Goal: Task Accomplishment & Management: Manage account settings

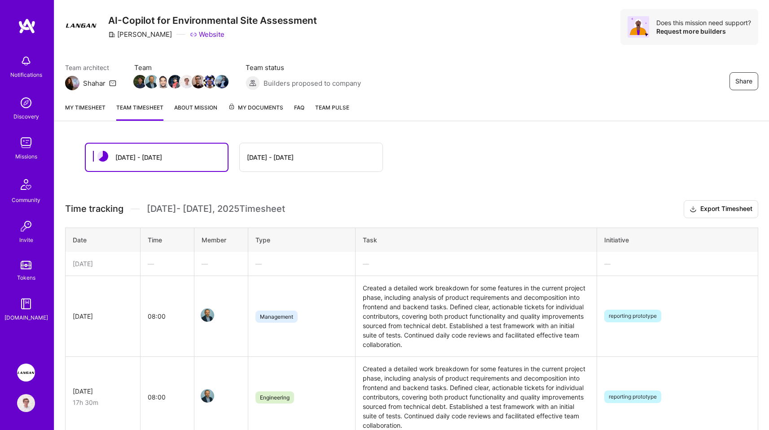
scroll to position [15, 0]
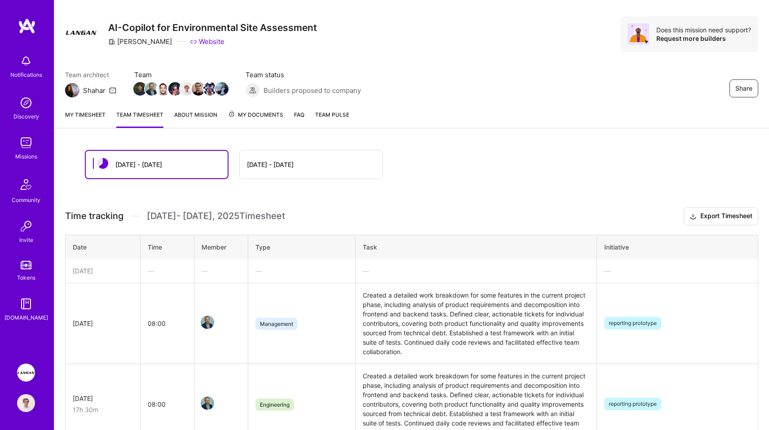
click at [80, 117] on link "My timesheet" at bounding box center [85, 119] width 40 height 18
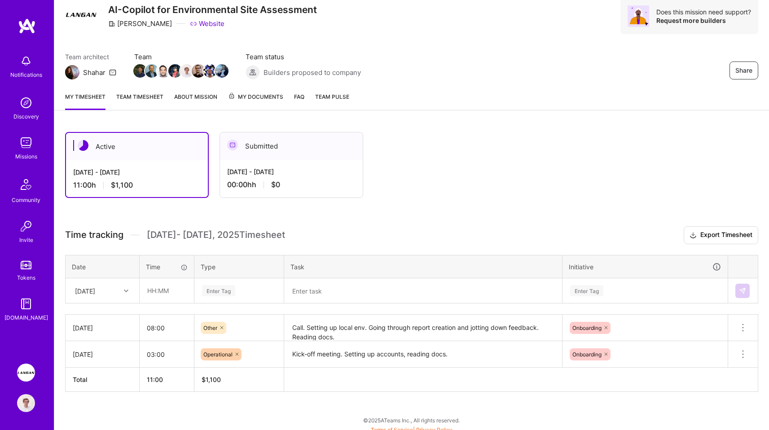
scroll to position [39, 0]
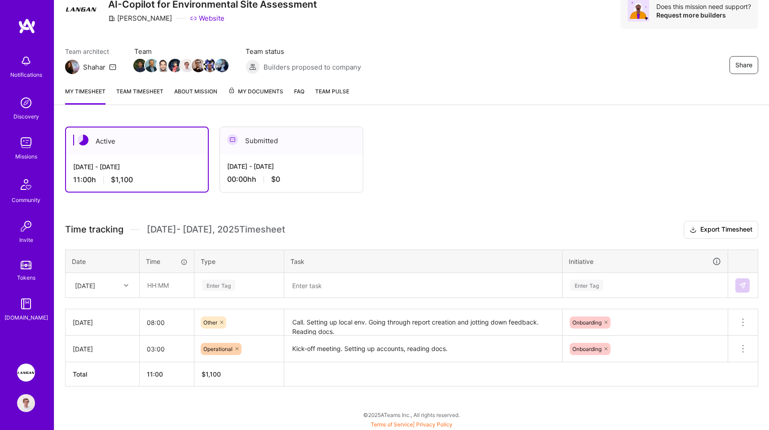
click at [221, 282] on div "Enter Tag" at bounding box center [218, 285] width 33 height 14
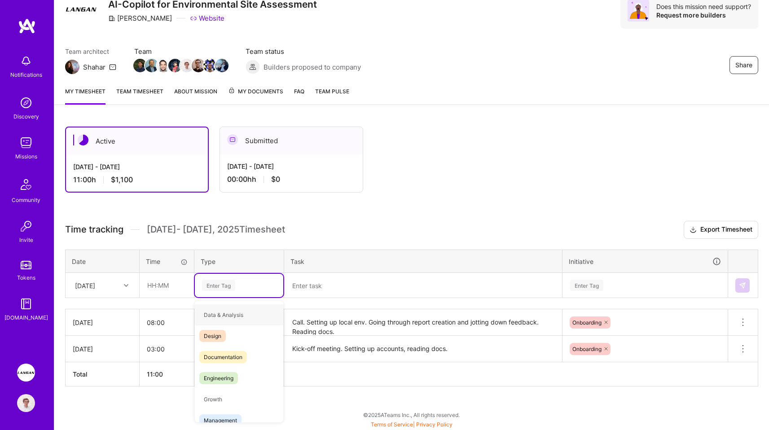
type input "e"
click at [225, 359] on span "Engineering" at bounding box center [218, 357] width 39 height 12
click at [97, 276] on div "Sat, Aug 16" at bounding box center [102, 285] width 73 height 24
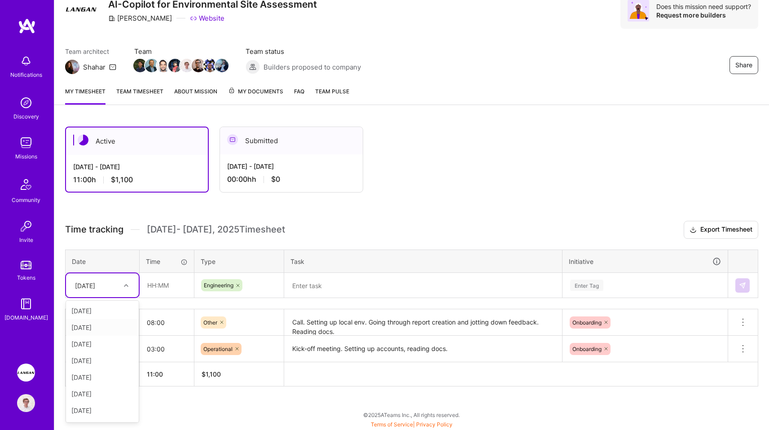
click at [104, 320] on div "Mon, Aug 18" at bounding box center [102, 327] width 73 height 17
click at [160, 283] on input "text" at bounding box center [166, 285] width 53 height 24
type input "08:00"
click at [305, 286] on textarea at bounding box center [423, 285] width 276 height 23
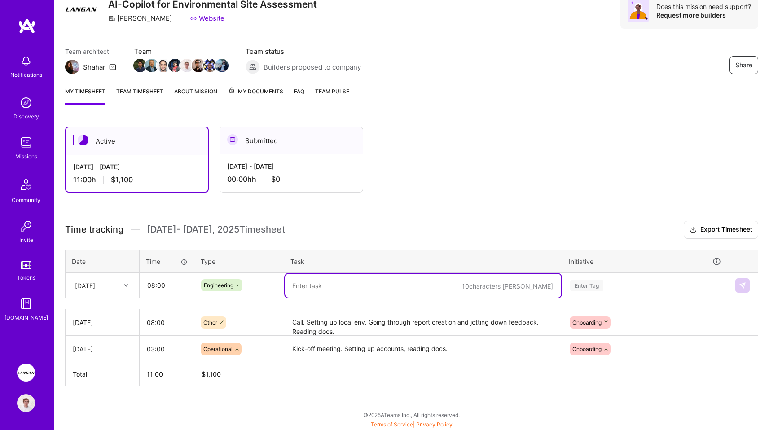
type textarea "M"
type textarea "Call. Getting up to speed with codebase."
click at [591, 284] on div "Enter Tag" at bounding box center [645, 285] width 164 height 23
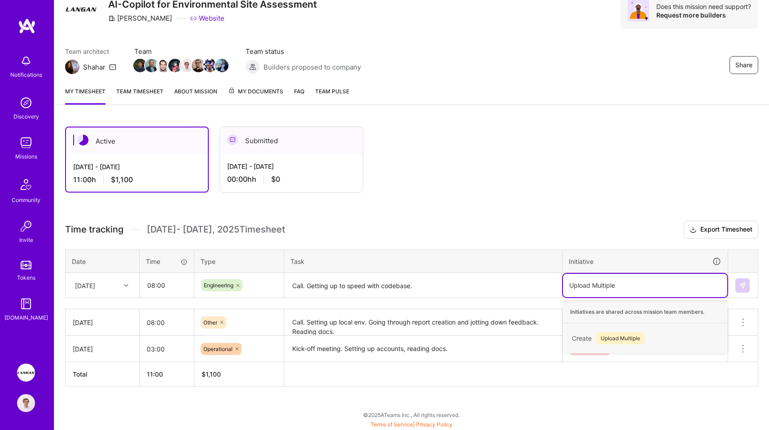
type input "Upload Multiple"
type input "Upload Multiple Historical Files"
click at [635, 337] on span "Upload Multiple Historical Files" at bounding box center [639, 338] width 87 height 12
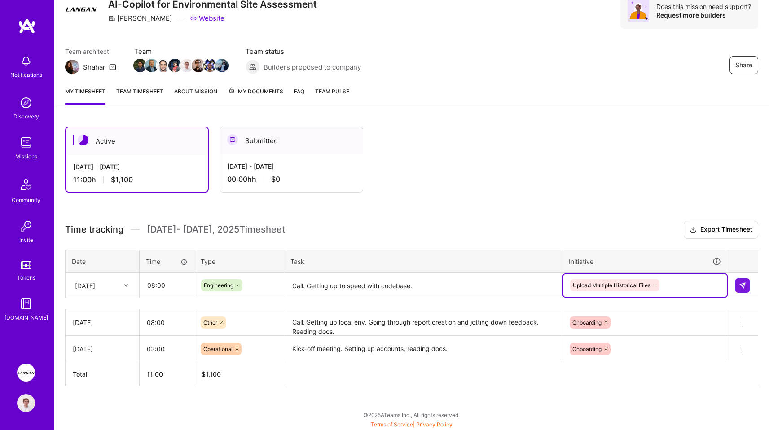
click at [537, 230] on h3 "Time tracking Aug 16 - Aug 31 , 2025 Timesheet Export Timesheet" at bounding box center [411, 230] width 693 height 18
click at [468, 295] on textarea "Call. Getting up to speed with codebase." at bounding box center [423, 286] width 276 height 24
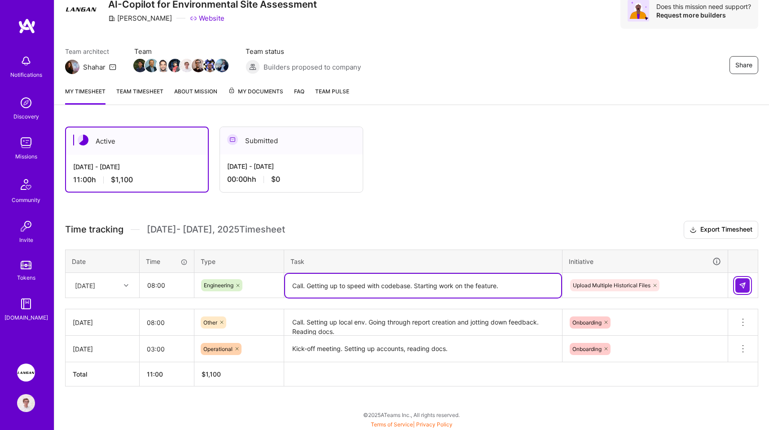
type textarea "Call. Getting up to speed with codebase. Starting work on the feature."
click at [740, 280] on button at bounding box center [742, 285] width 14 height 14
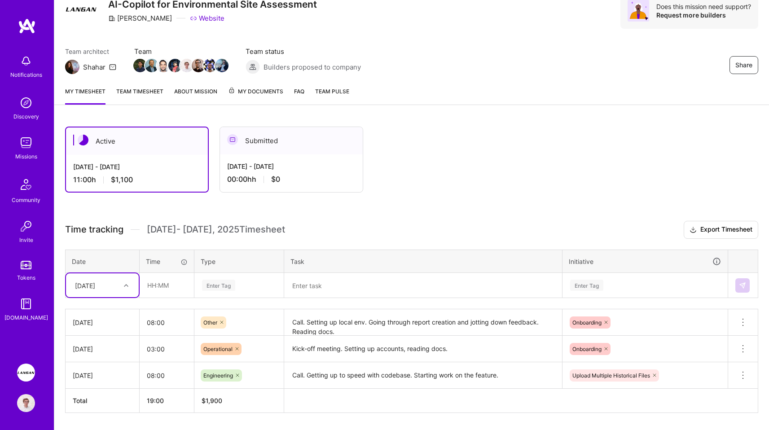
scroll to position [65, 0]
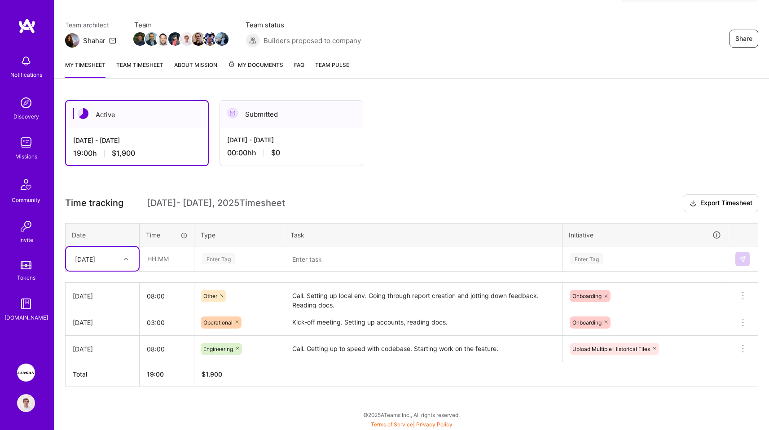
click at [114, 262] on div "Mon, Aug 18" at bounding box center [95, 258] width 50 height 15
click at [93, 366] on div "Tue, Aug 26" at bounding box center [102, 365] width 73 height 17
click at [172, 260] on input "text" at bounding box center [166, 259] width 53 height 24
type input "08:00"
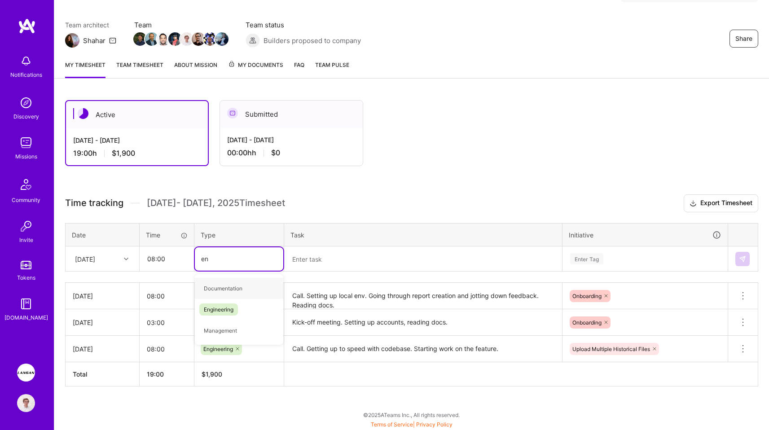
type input "eng"
click at [219, 289] on span "Engineering" at bounding box center [218, 288] width 39 height 12
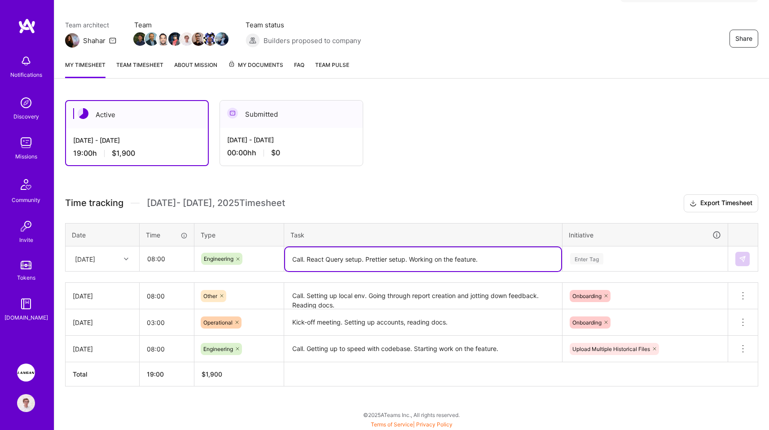
type textarea "Call. React Query setup. Prettier setup. Working on the feature."
click at [580, 258] on div "Enter Tag" at bounding box center [586, 259] width 33 height 14
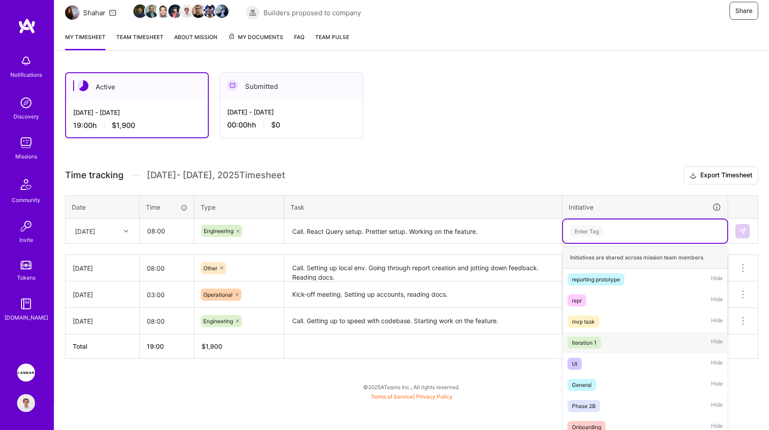
scroll to position [28, 0]
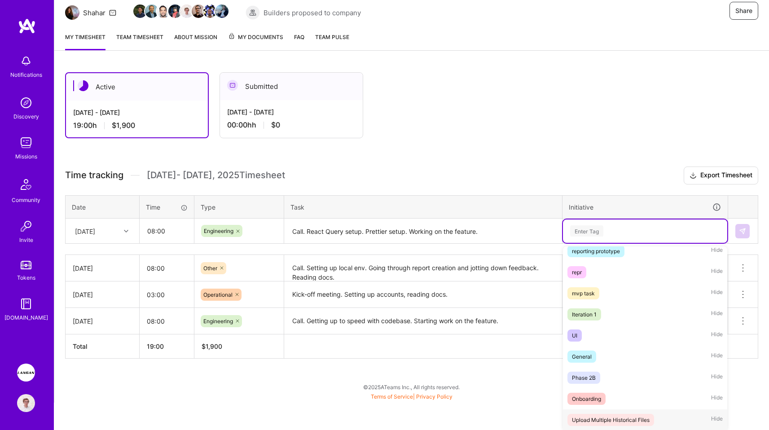
click at [599, 418] on div "Upload Multiple Historical Files" at bounding box center [611, 419] width 78 height 9
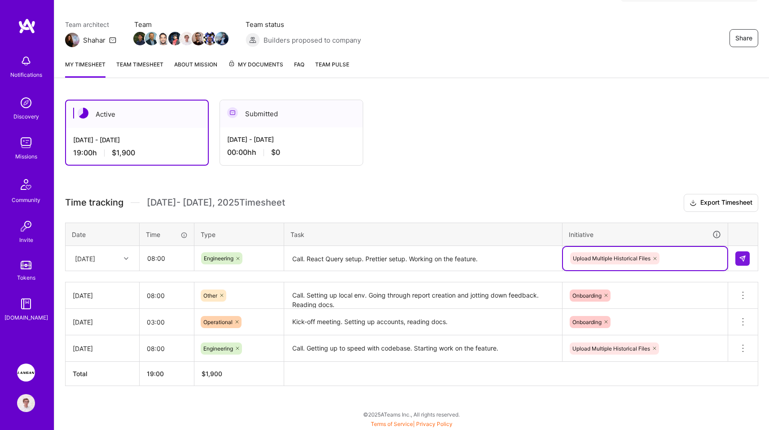
scroll to position [65, 0]
click at [748, 260] on button at bounding box center [742, 259] width 14 height 14
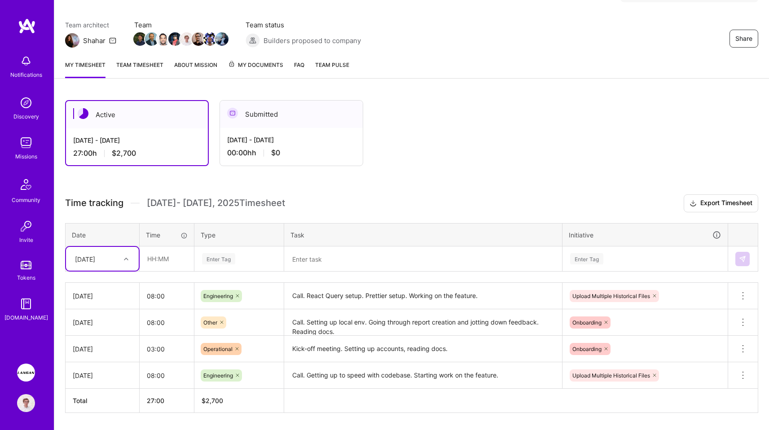
click at [122, 266] on div "Tue, Aug 26" at bounding box center [102, 259] width 73 height 24
click at [97, 383] on div "Wed, Aug 27" at bounding box center [102, 382] width 73 height 17
click at [93, 373] on div "Mon, Aug 18" at bounding box center [102, 375] width 59 height 9
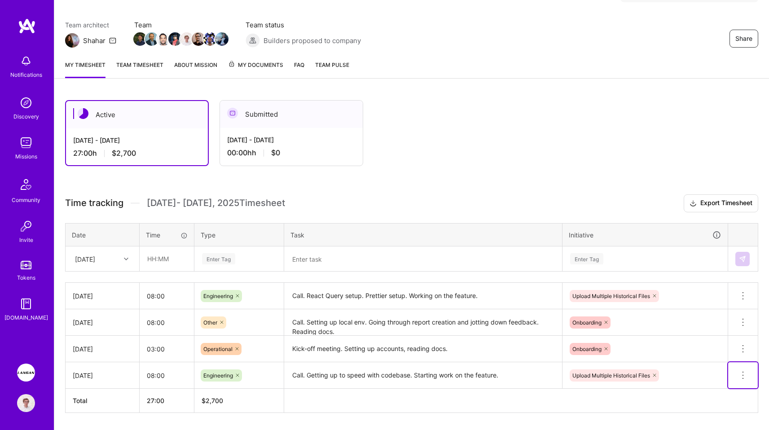
click at [745, 374] on icon at bounding box center [743, 375] width 11 height 11
click at [467, 379] on textarea "Call. Getting up to speed with codebase. Starting work on the feature." at bounding box center [423, 375] width 276 height 25
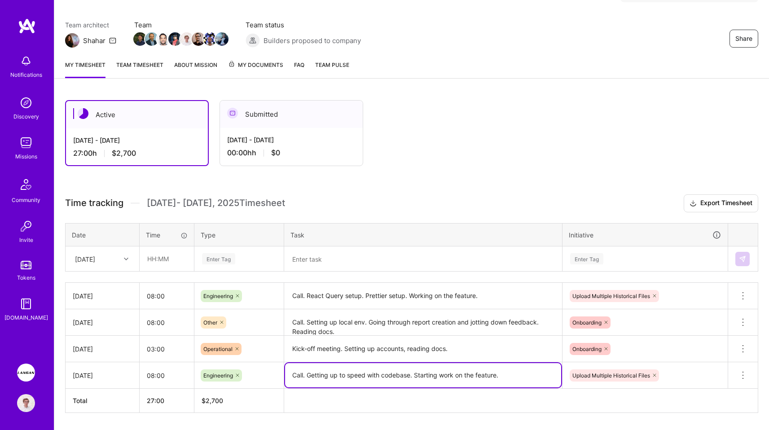
click at [467, 379] on textarea "Call. Getting up to speed with codebase. Starting work on the feature." at bounding box center [423, 375] width 276 height 24
click at [95, 254] on div "Wed, Aug 27" at bounding box center [85, 258] width 20 height 9
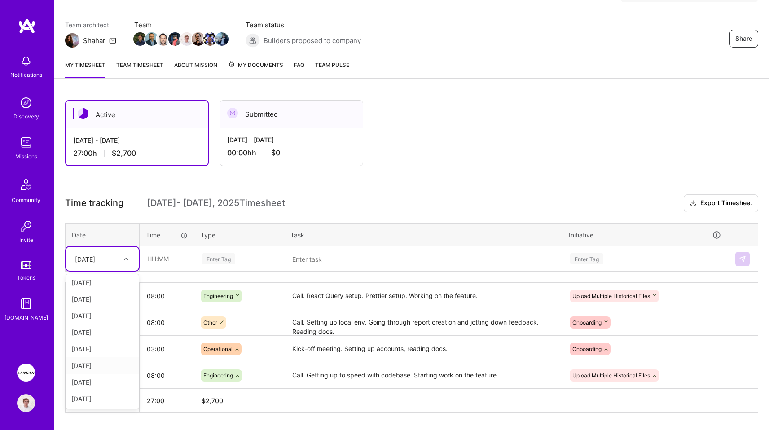
click at [97, 368] on div "Mon, Aug 25" at bounding box center [102, 365] width 73 height 17
click at [166, 258] on input "text" at bounding box center [166, 259] width 53 height 24
type input "08:00"
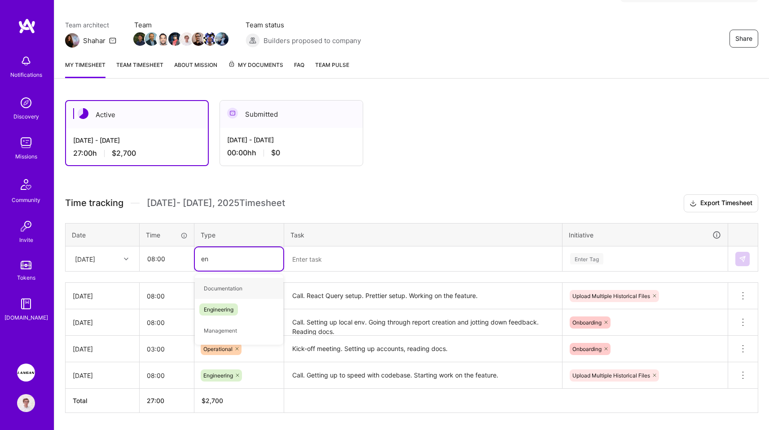
type input "eng"
click at [232, 288] on span "Engineering" at bounding box center [218, 288] width 39 height 12
click at [305, 258] on textarea at bounding box center [423, 259] width 276 height 24
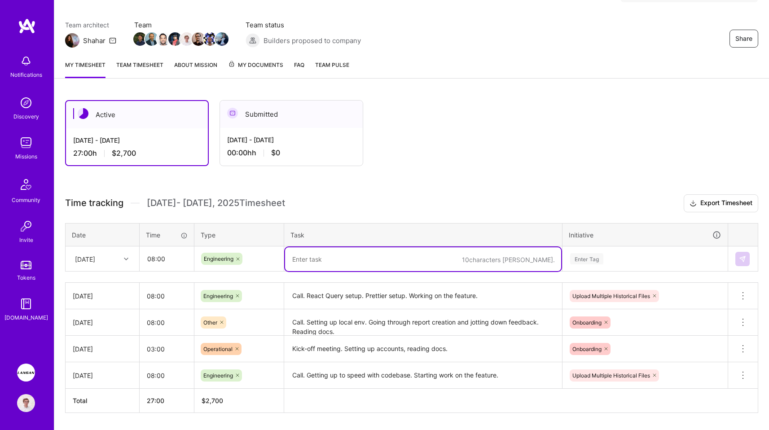
paste textarea "Call. Getting up to speed with codebase. Starting work on the feature."
type textarea "Call. Getting up to speed with codebase. Starting work on the feature."
click at [594, 260] on div "Enter Tag" at bounding box center [645, 258] width 164 height 23
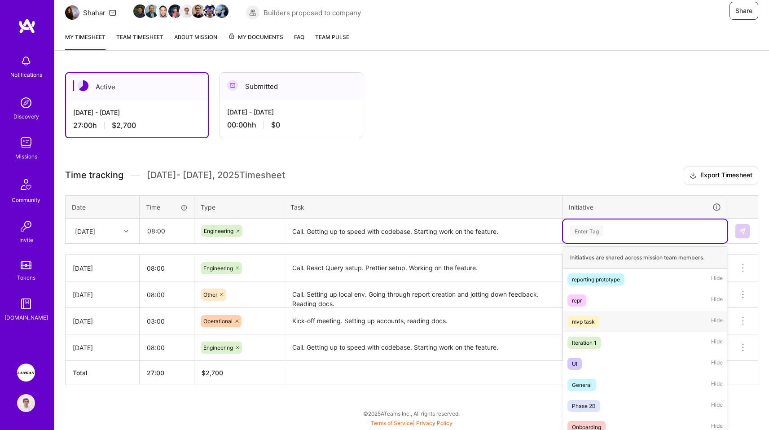
scroll to position [28, 0]
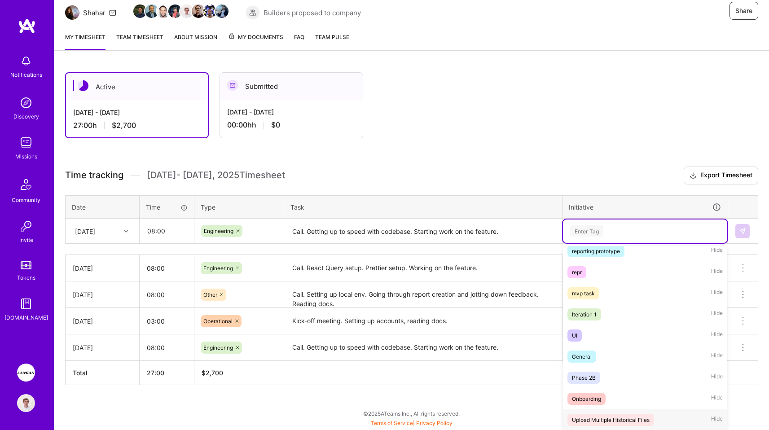
click at [601, 416] on div "Upload Multiple Historical Files" at bounding box center [611, 419] width 78 height 9
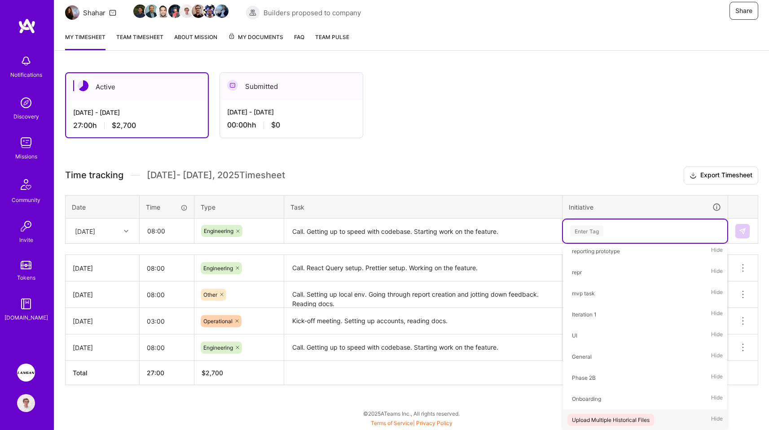
scroll to position [92, 0]
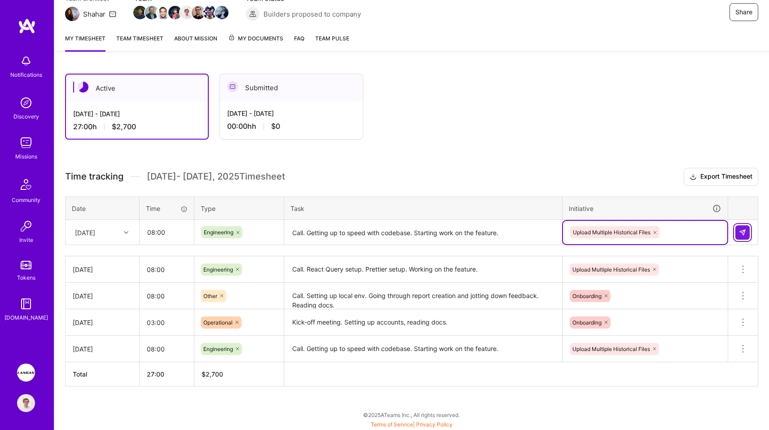
click at [747, 235] on button at bounding box center [742, 232] width 14 height 14
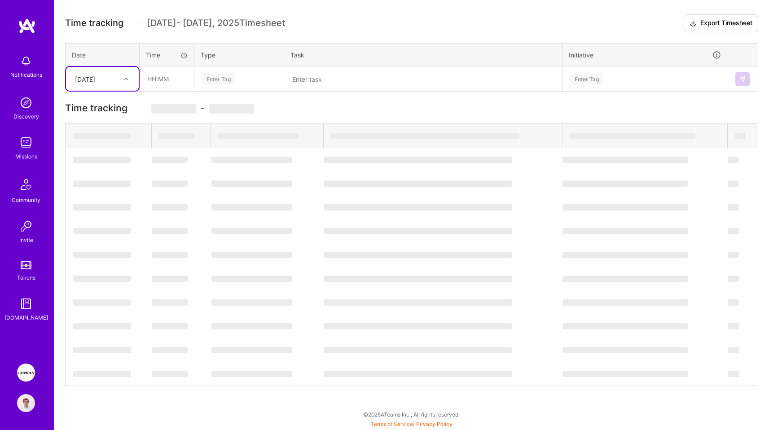
scroll to position [118, 0]
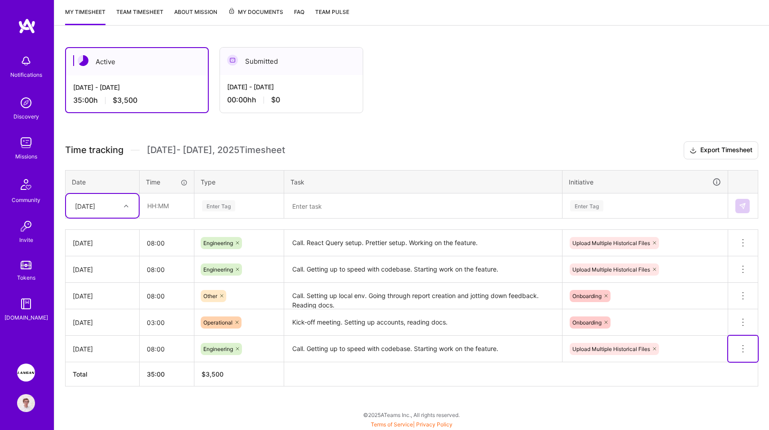
click at [739, 348] on icon at bounding box center [743, 348] width 11 height 11
click at [724, 363] on button "Delete row" at bounding box center [721, 364] width 47 height 22
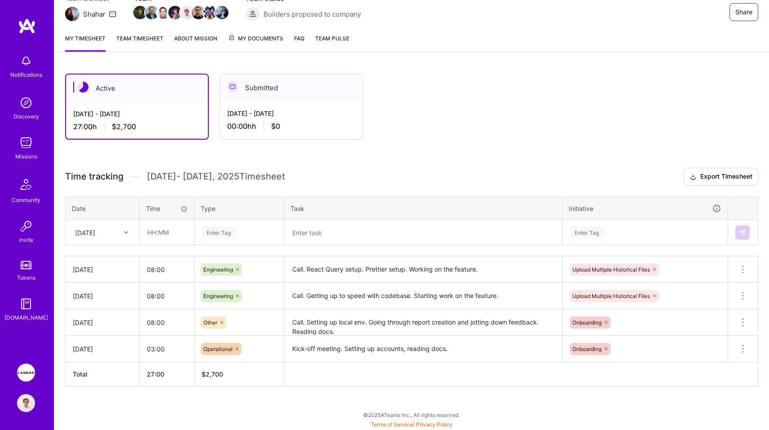
click at [110, 236] on div "Mon, Aug 25" at bounding box center [95, 232] width 50 height 15
click at [99, 357] on div "Wed, Aug 27" at bounding box center [102, 356] width 73 height 17
type input "08:00"
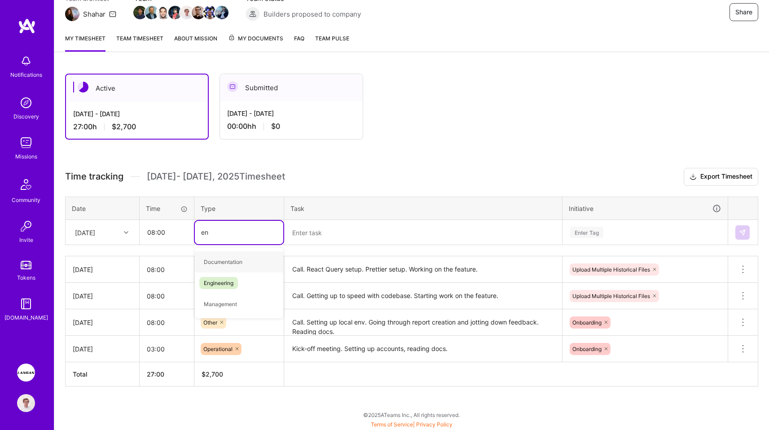
type input "eng"
click at [219, 269] on div "Engineering" at bounding box center [239, 261] width 88 height 21
click at [306, 238] on textarea at bounding box center [423, 233] width 276 height 24
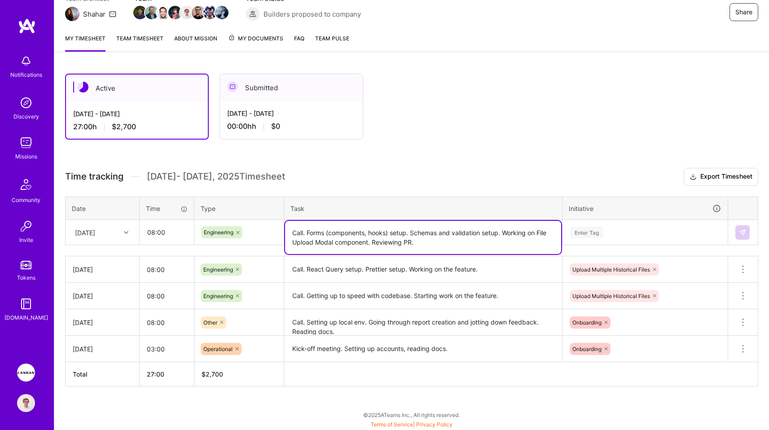
drag, startPoint x: 370, startPoint y: 241, endPoint x: 507, endPoint y: 233, distance: 137.6
click at [507, 233] on textarea "Call. Forms (components, hooks) setup. Schemas and validation setup. Working on…" at bounding box center [423, 237] width 276 height 33
type textarea "Call. Forms (components, hooks) setup. Schemas and validation setup. Reviewing …"
click at [581, 228] on div "Enter Tag" at bounding box center [586, 232] width 33 height 14
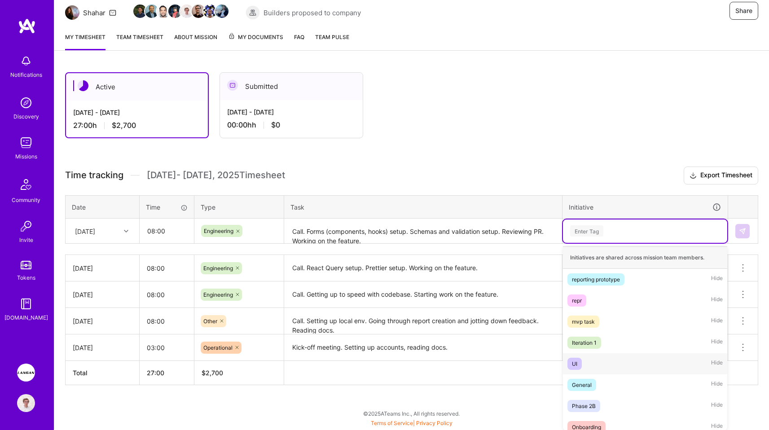
scroll to position [28, 0]
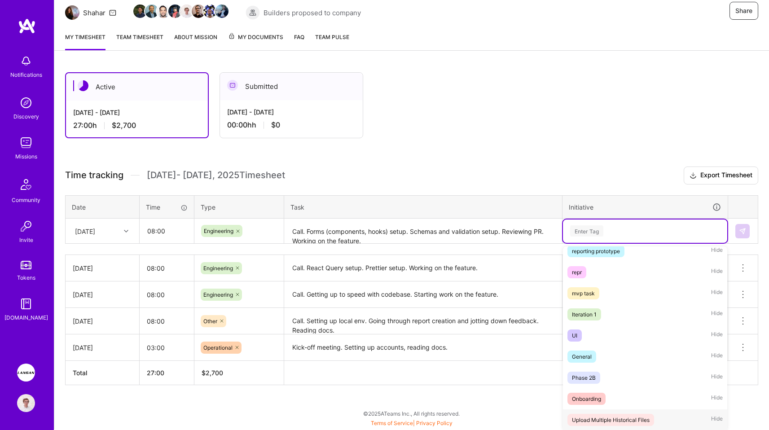
click at [603, 414] on span "Upload Multiple Historical Files" at bounding box center [611, 420] width 87 height 12
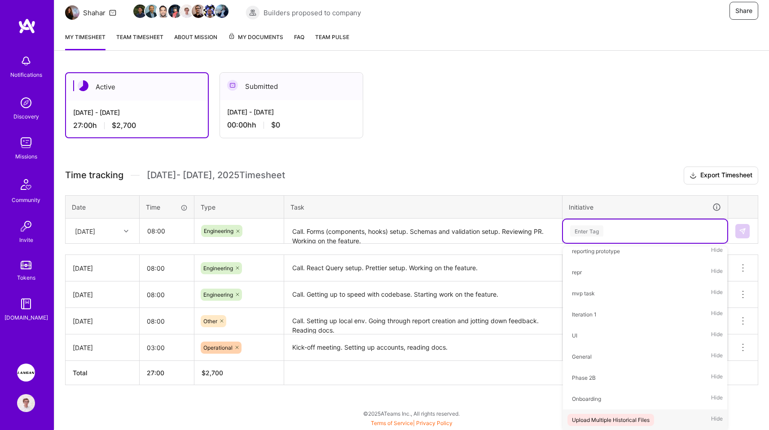
scroll to position [92, 0]
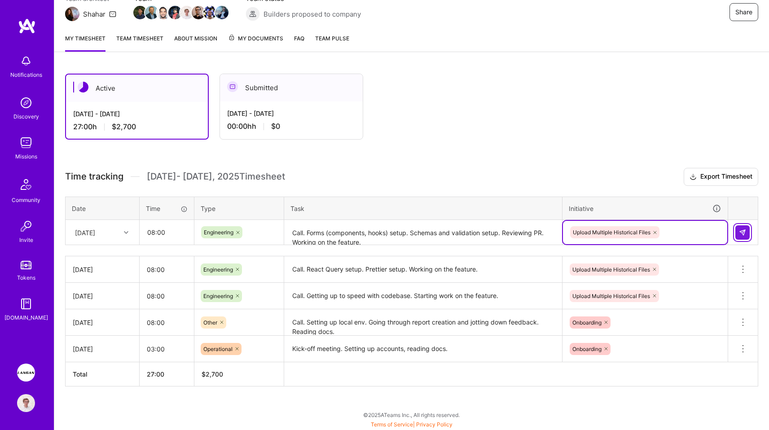
click at [747, 234] on button at bounding box center [742, 232] width 14 height 14
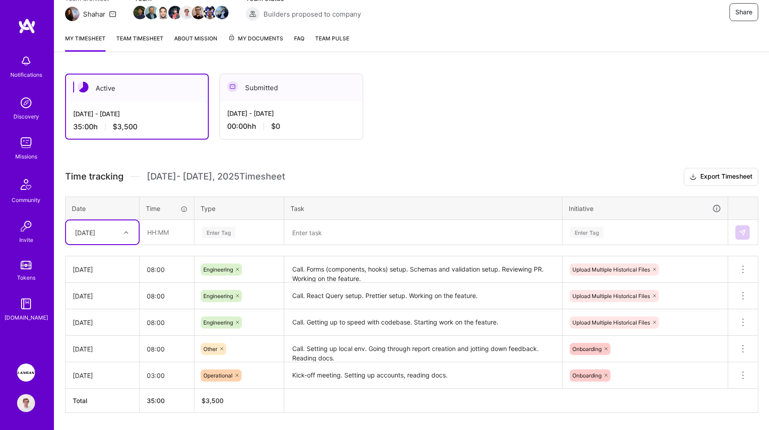
click at [73, 232] on div "Wed, Aug 27" at bounding box center [95, 232] width 50 height 15
click at [93, 372] on div "Thu, Aug 28" at bounding box center [102, 372] width 73 height 17
click at [164, 235] on input "text" at bounding box center [166, 232] width 53 height 24
type input "08:00"
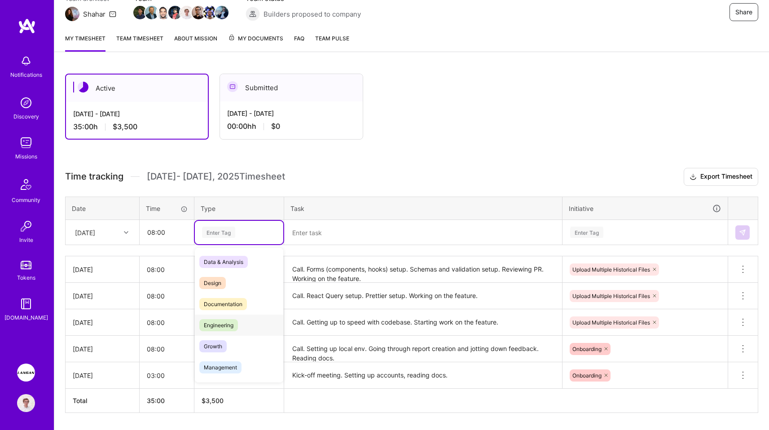
click at [222, 327] on span "Engineering" at bounding box center [218, 325] width 39 height 12
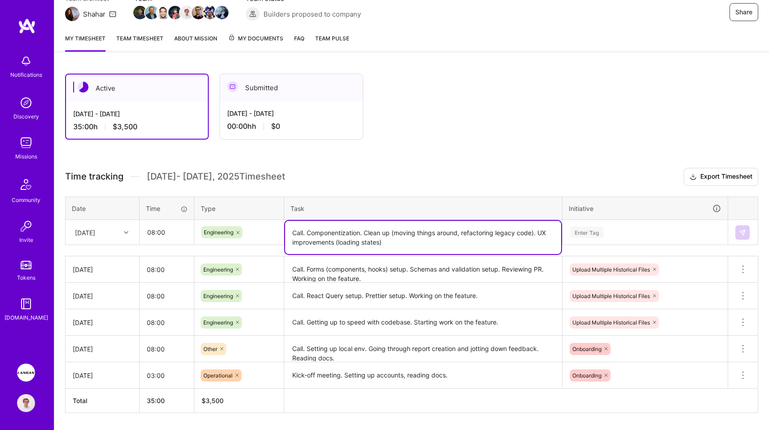
click at [394, 247] on textarea "Call. Componentization. Clean up (moving things around, refactoring legacy code…" at bounding box center [423, 237] width 276 height 33
click at [361, 240] on textarea "Call. Componentization. Clean up (moving things around, refactoring legacy code…" at bounding box center [423, 237] width 276 height 33
type textarea "Call. Componentization. Clean up (moving things around, refactoring legacy code…"
click at [591, 232] on div "Enter Tag" at bounding box center [586, 232] width 33 height 14
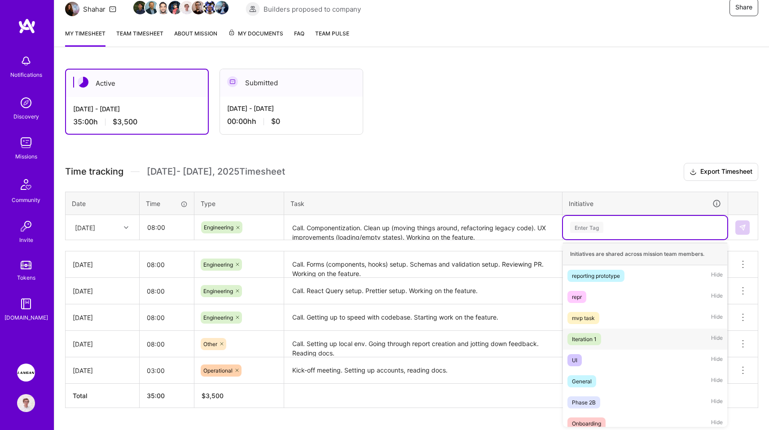
scroll to position [28, 0]
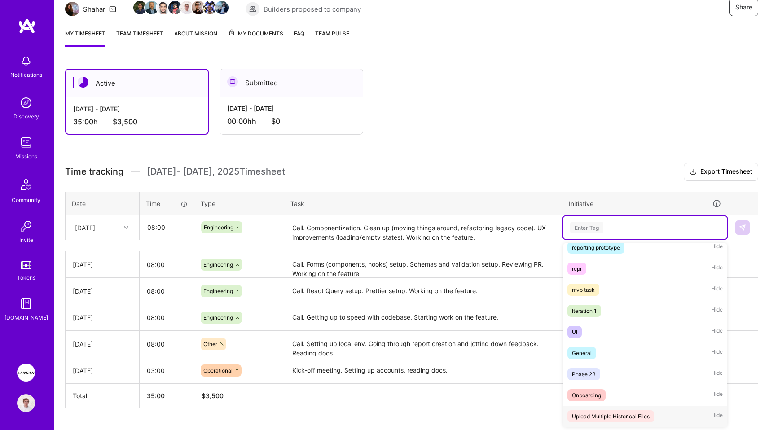
click at [614, 414] on div "Upload Multiple Historical Files" at bounding box center [611, 416] width 78 height 9
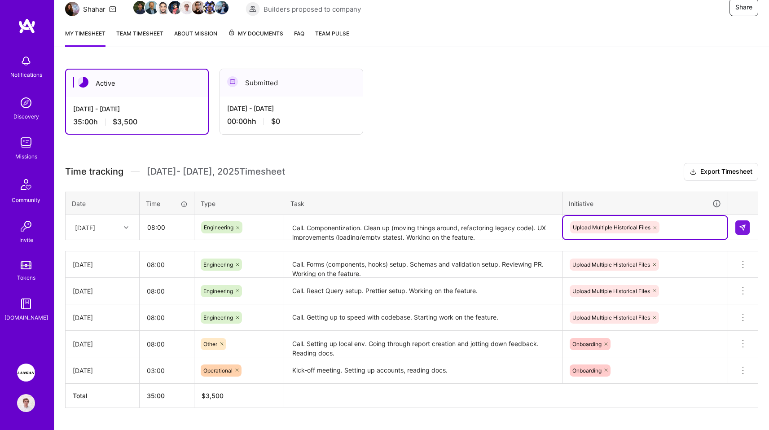
scroll to position [118, 0]
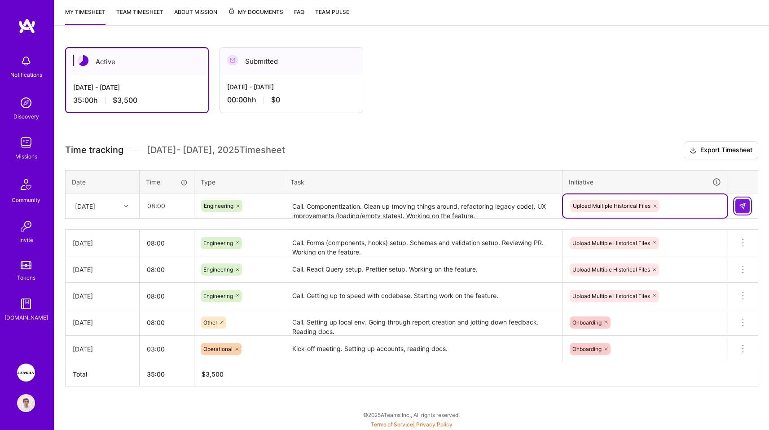
click at [740, 207] on img at bounding box center [742, 206] width 7 height 7
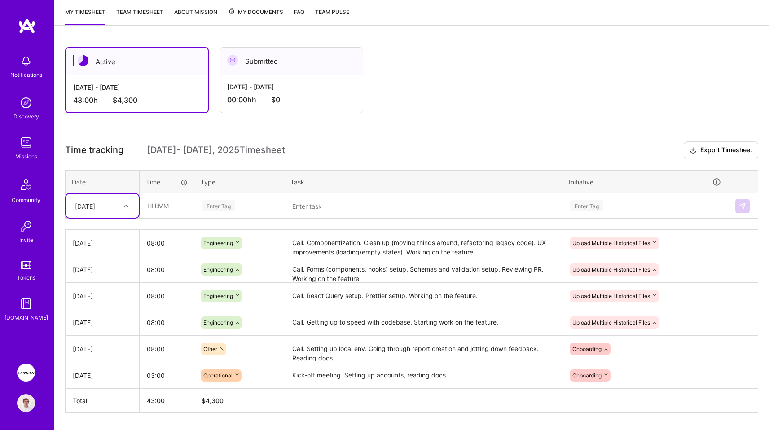
scroll to position [145, 0]
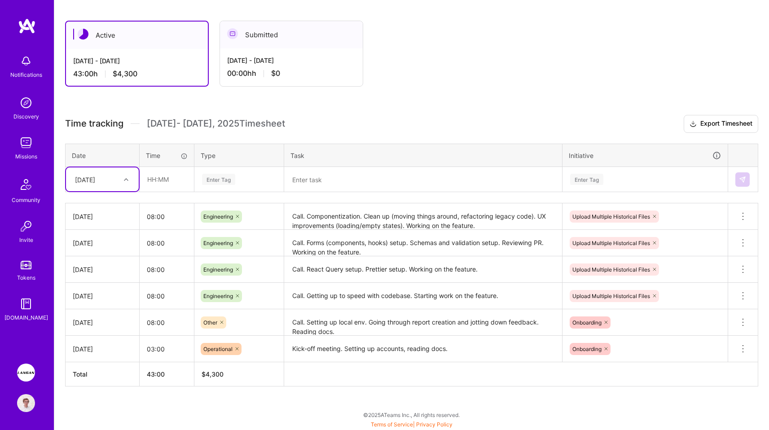
click at [171, 406] on div "Active Aug 16 - Aug 31, 2025 43:00 h $4,300 Submitted Aug 1 - Aug 15, 2025 00:0…" at bounding box center [411, 220] width 715 height 421
click at [158, 342] on input "03:00" at bounding box center [167, 349] width 54 height 24
click at [168, 402] on div "Active Aug 16 - Aug 31, 2025 43:00 h $4,300 Submitted Aug 1 - Aug 15, 2025 00:0…" at bounding box center [411, 220] width 715 height 421
click at [165, 400] on div "Active Aug 16 - Aug 31, 2025 43:00 h $4,300 Submitted Aug 1 - Aug 15, 2025 00:0…" at bounding box center [411, 220] width 715 height 421
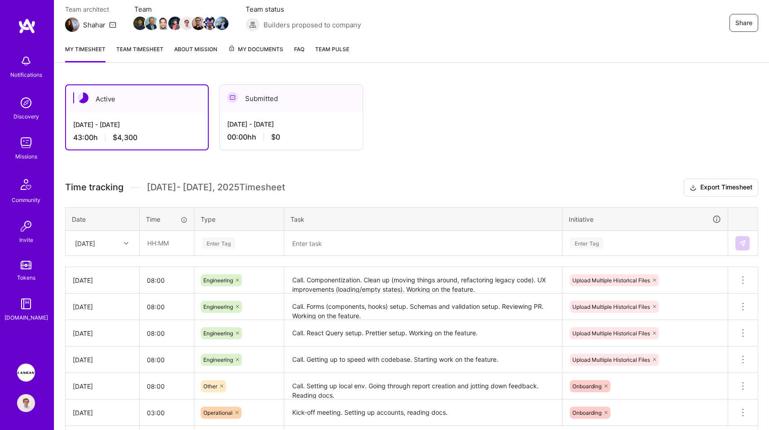
scroll to position [37, 0]
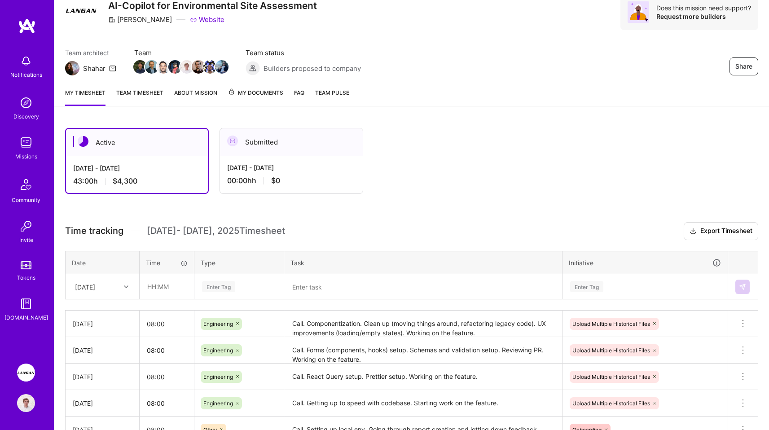
click at [146, 95] on link "Team timesheet" at bounding box center [139, 97] width 47 height 18
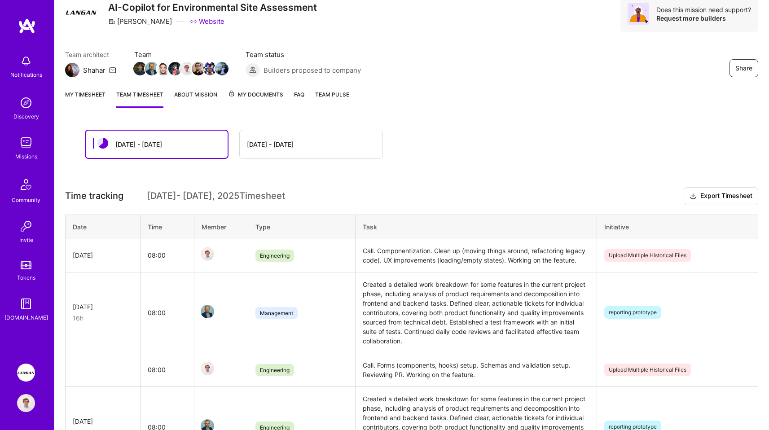
scroll to position [36, 0]
click at [257, 146] on div "Aug 1 - Aug 15" at bounding box center [270, 143] width 47 height 9
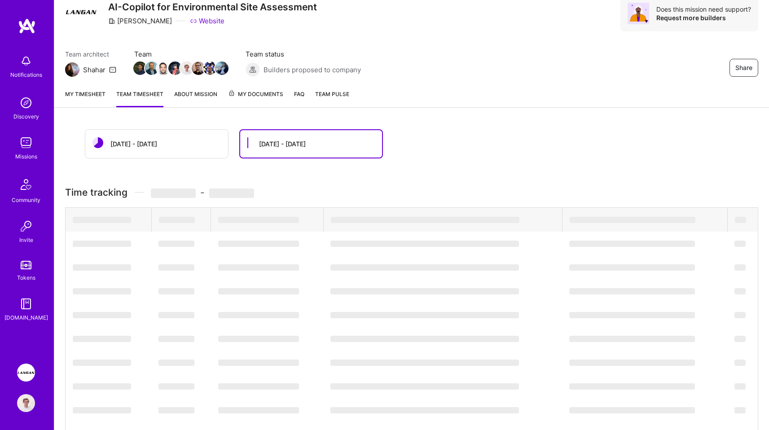
scroll to position [0, 0]
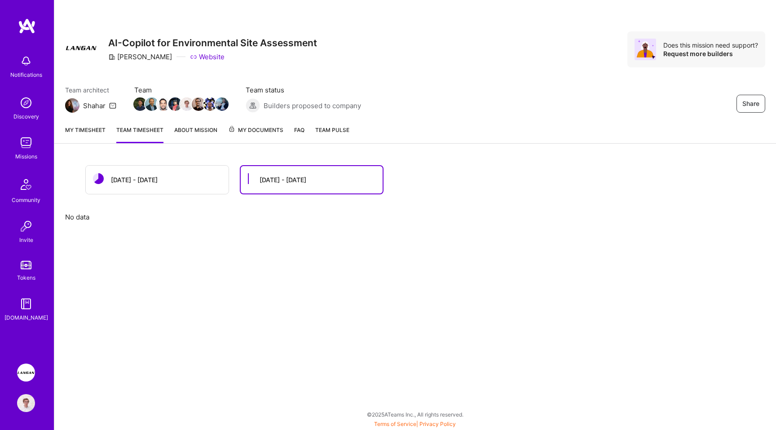
click at [197, 195] on div "Aug 16 - Aug 31 Aug 1 - Aug 15 No data" at bounding box center [415, 198] width 722 height 89
click at [151, 181] on div "Aug 16 - Aug 31" at bounding box center [134, 179] width 47 height 9
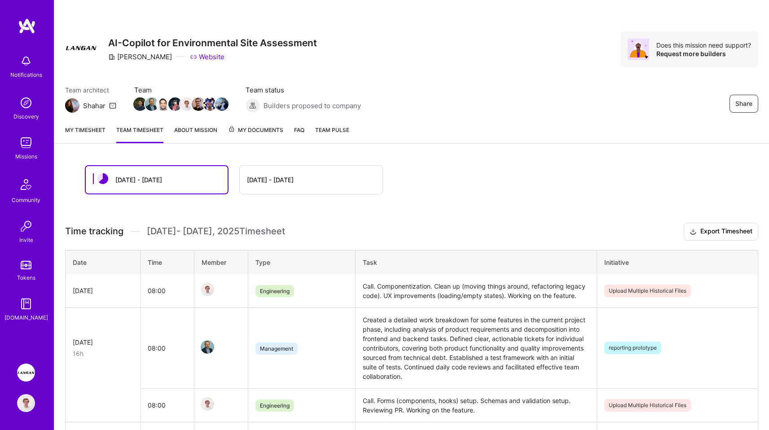
click at [96, 131] on link "My timesheet" at bounding box center [85, 134] width 40 height 18
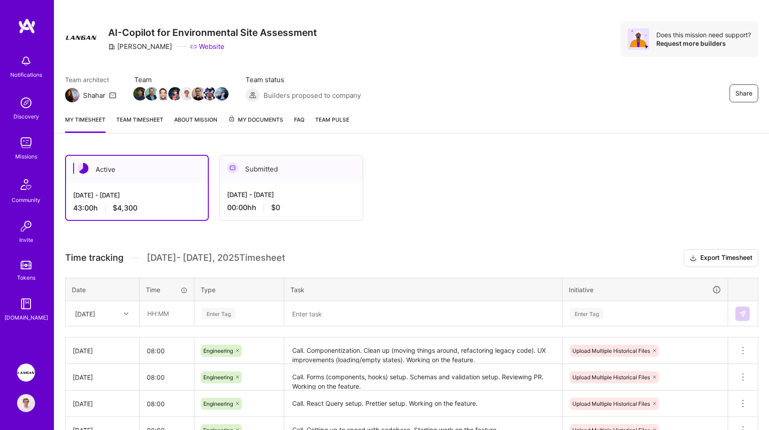
scroll to position [145, 0]
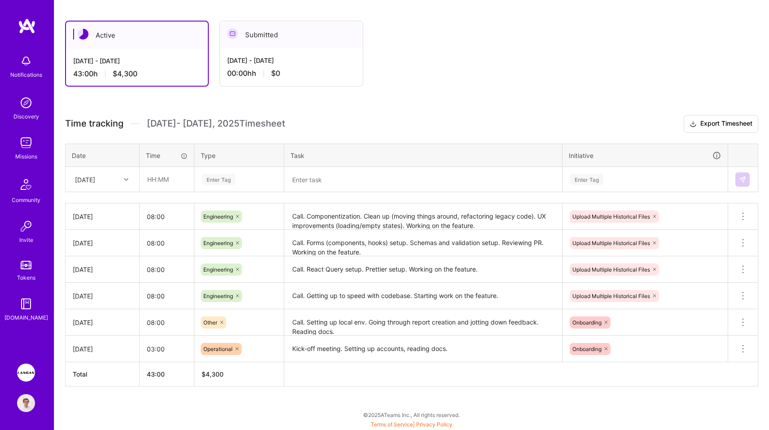
click at [422, 105] on div "Active Aug 16 - Aug 31, 2025 43:00 h $4,300 Submitted Aug 1 - Aug 15, 2025 00:0…" at bounding box center [411, 220] width 715 height 421
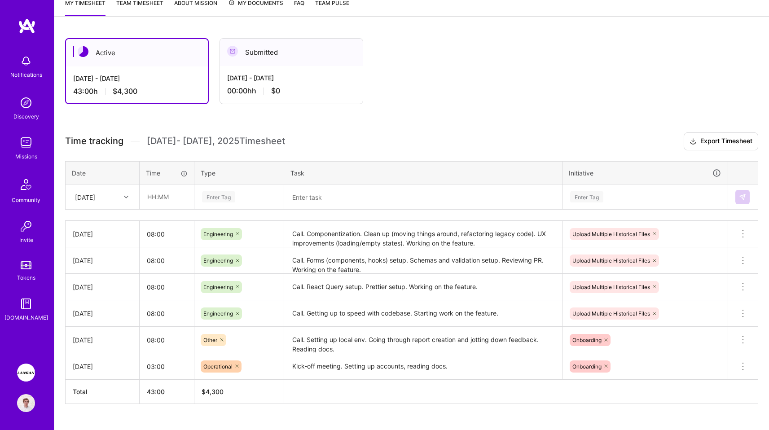
scroll to position [123, 0]
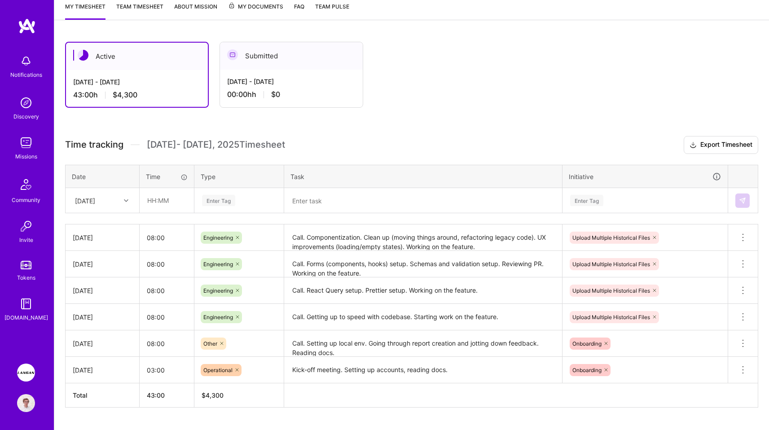
click at [456, 117] on div "Active Aug 16 - Aug 31, 2025 43:00 h $4,300 Submitted Aug 1 - Aug 15, 2025 00:0…" at bounding box center [411, 241] width 715 height 421
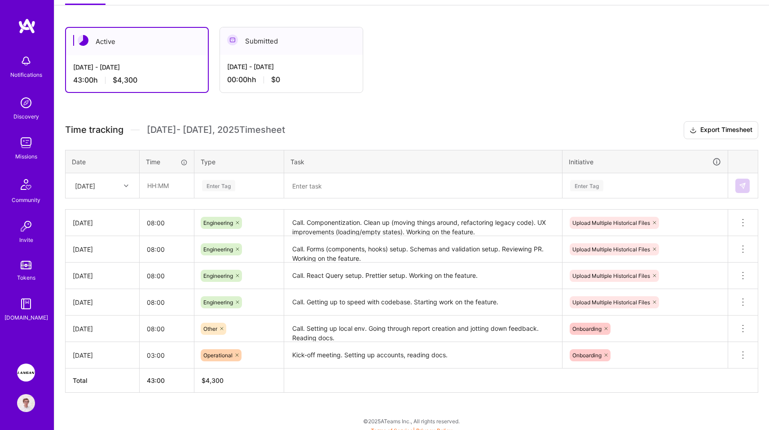
scroll to position [145, 0]
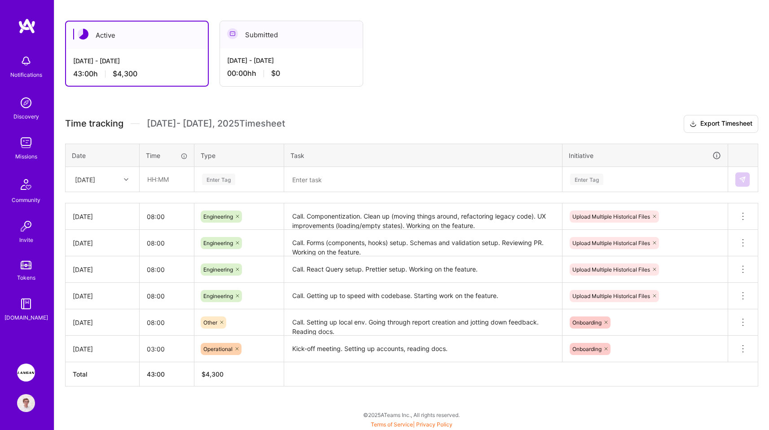
click at [456, 117] on h3 "Time tracking Aug 16 - Aug 31 , 2025 Timesheet Export Timesheet" at bounding box center [411, 124] width 693 height 18
click at [239, 323] on div "Other" at bounding box center [239, 323] width 77 height 12
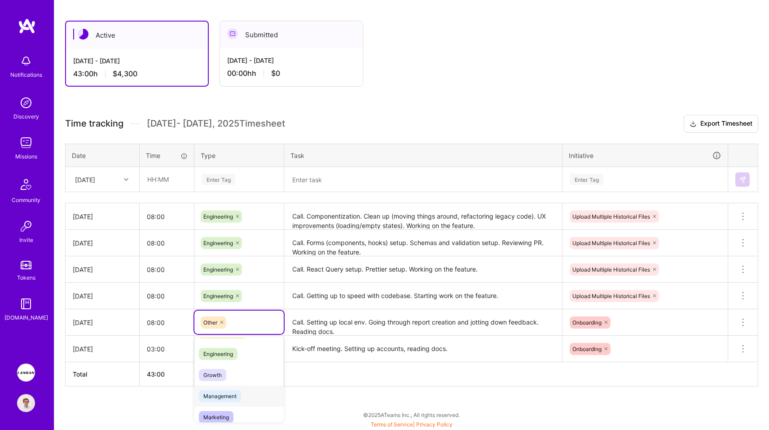
scroll to position [55, 0]
click at [231, 363] on span "Engineering" at bounding box center [218, 360] width 39 height 12
click at [237, 401] on div "Active Aug 16 - Aug 31, 2025 43:00 h $4,300 Submitted Aug 1 - Aug 15, 2025 00:0…" at bounding box center [411, 220] width 715 height 421
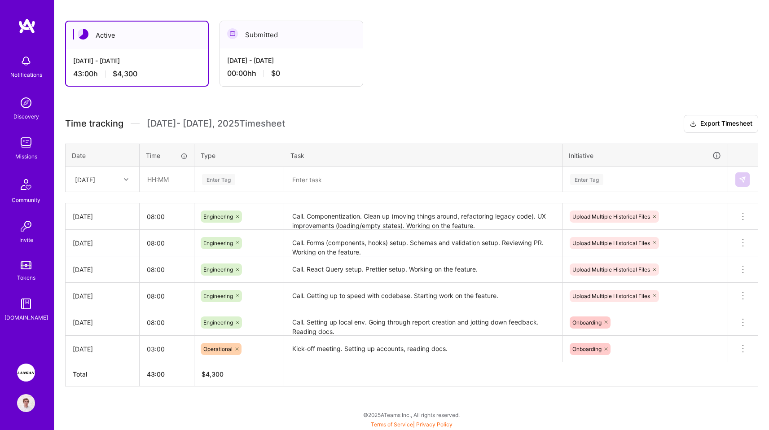
click at [595, 180] on div "Enter Tag" at bounding box center [586, 179] width 33 height 14
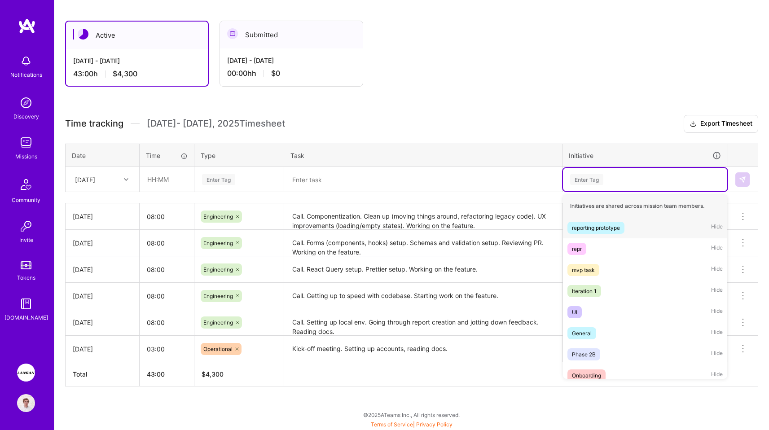
click at [711, 226] on span "Hide" at bounding box center [717, 228] width 12 height 12
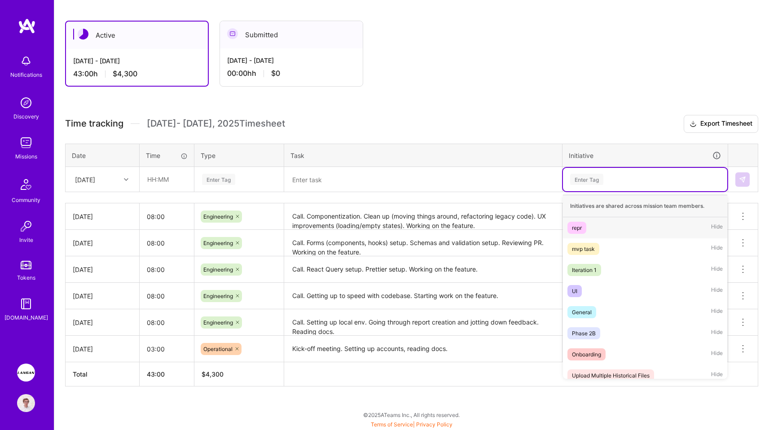
click at [711, 226] on span "Hide" at bounding box center [717, 228] width 12 height 12
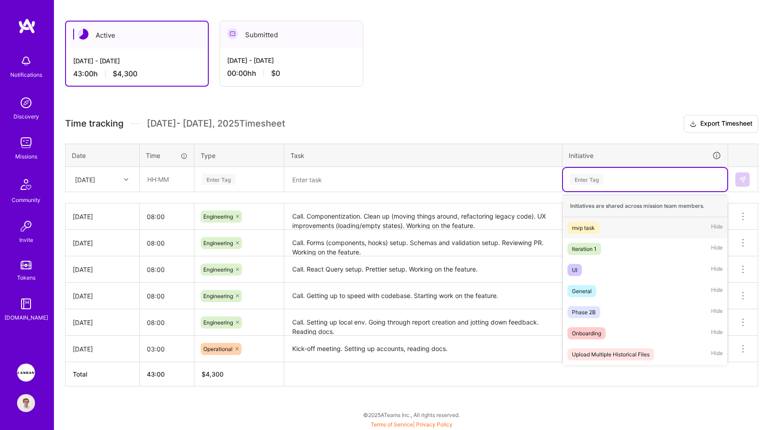
click at [711, 226] on div "mvp task Hide" at bounding box center [645, 227] width 164 height 21
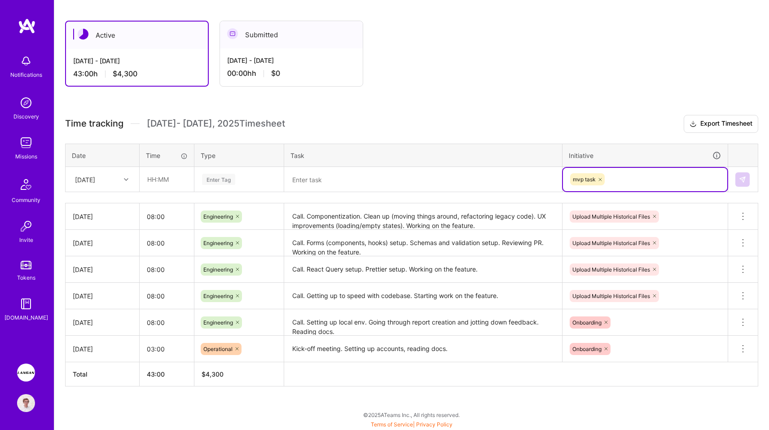
click at [654, 177] on div "mvp task" at bounding box center [645, 179] width 152 height 14
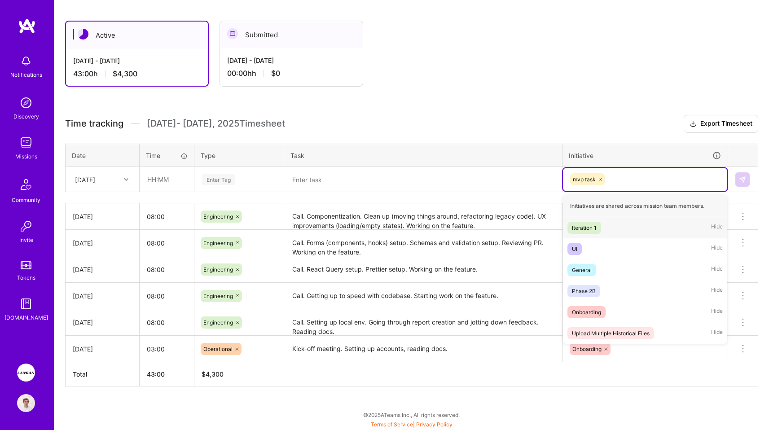
click at [602, 178] on icon at bounding box center [600, 179] width 5 height 5
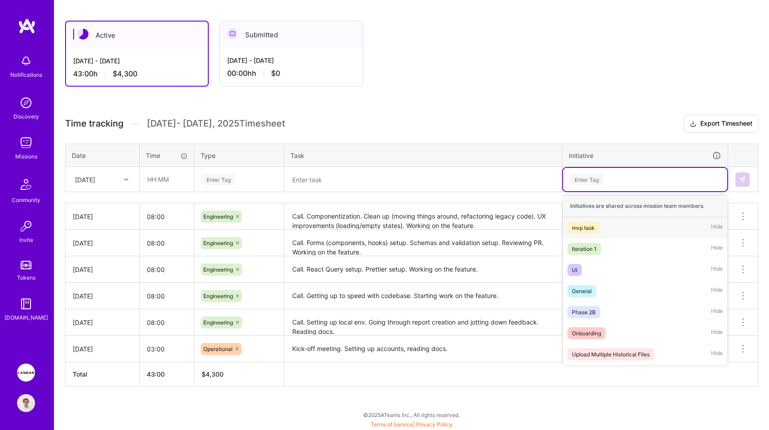
click at [717, 227] on span "Hide" at bounding box center [717, 228] width 12 height 12
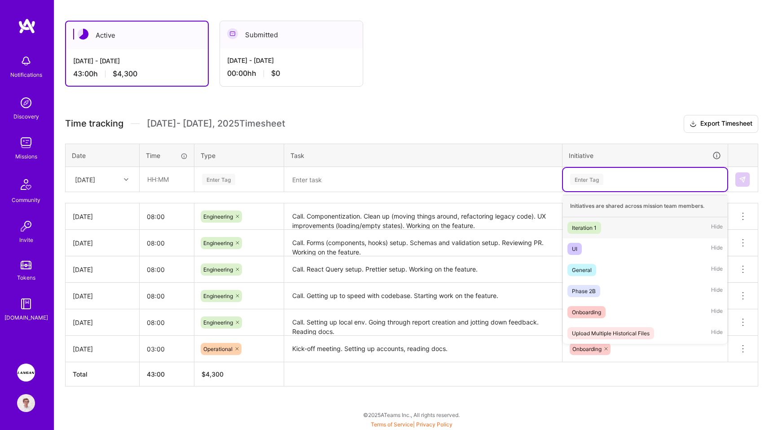
click at [717, 227] on span "Hide" at bounding box center [717, 228] width 12 height 12
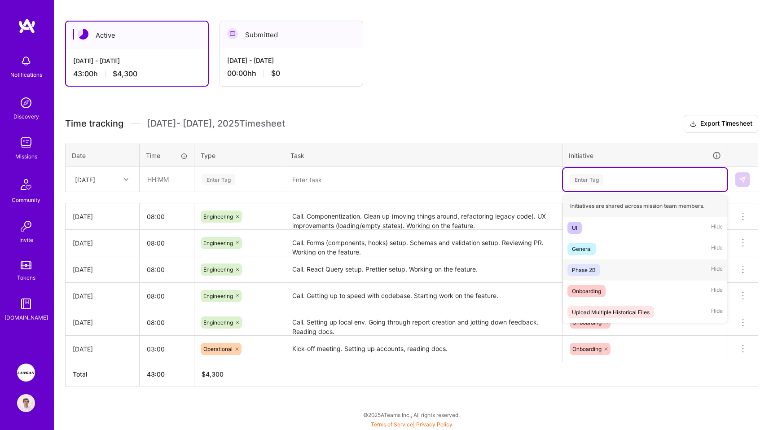
click at [717, 267] on span "Hide" at bounding box center [717, 270] width 12 height 12
click at [719, 270] on span "Hide" at bounding box center [717, 270] width 12 height 12
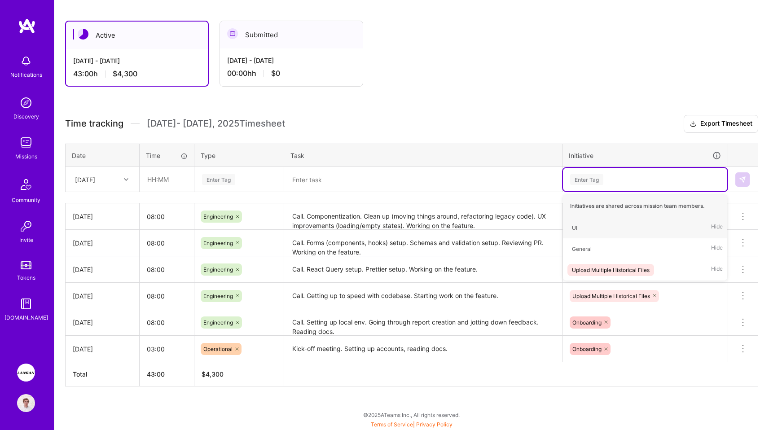
click at [591, 118] on h3 "Time tracking Aug 16 - Aug 31 , 2025 Timesheet Export Timesheet" at bounding box center [411, 124] width 693 height 18
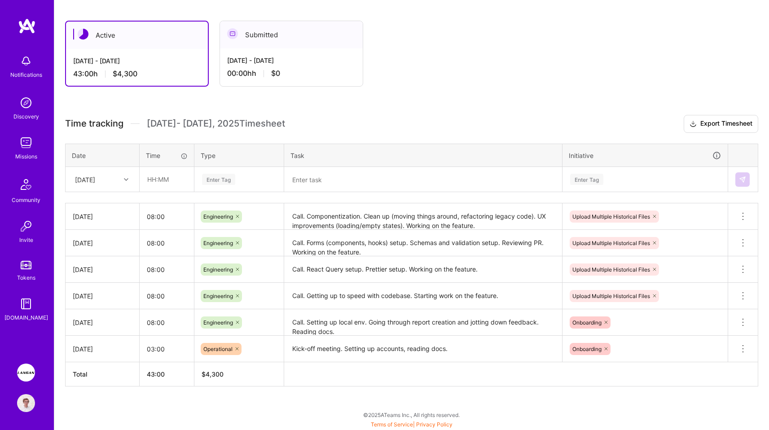
click at [440, 106] on div "Active Aug 16 - Aug 31, 2025 43:00 h $4,300 Submitted Aug 1 - Aug 15, 2025 00:0…" at bounding box center [411, 220] width 715 height 421
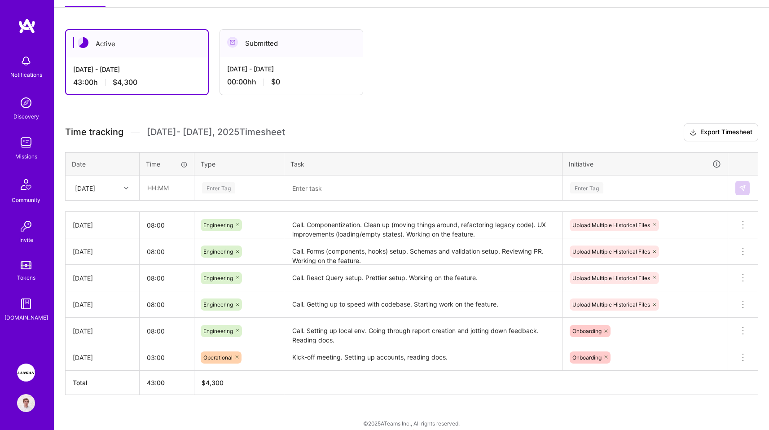
scroll to position [145, 0]
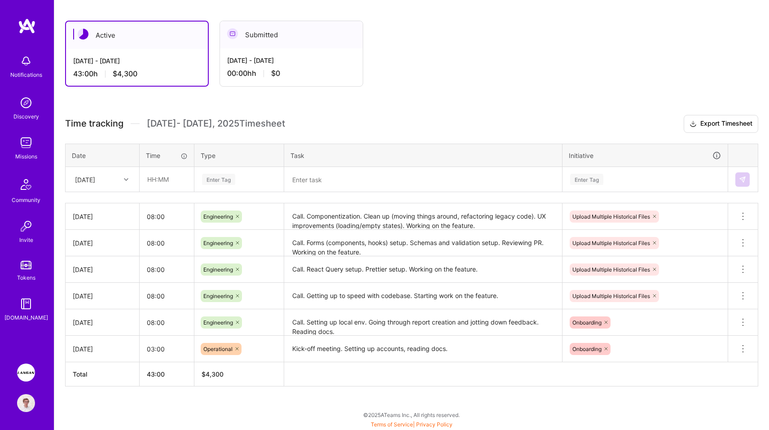
click at [31, 15] on div "Notifications Discovery Missions Community Invite Tokens A.Guide Langan: AI-Cop…" at bounding box center [27, 215] width 54 height 430
click at [26, 31] on img at bounding box center [27, 26] width 18 height 16
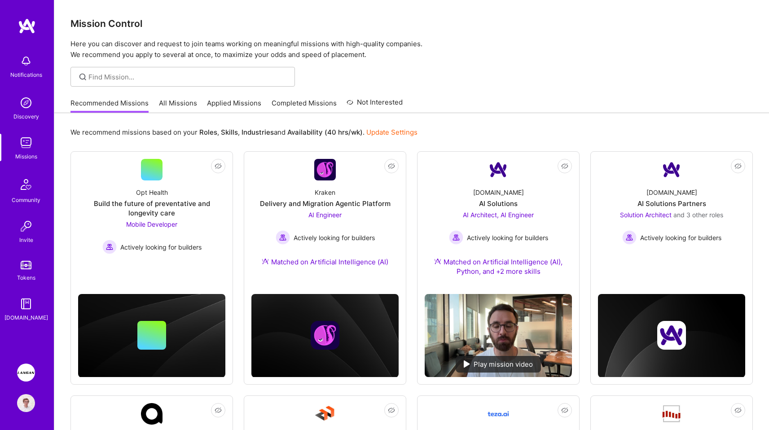
click at [574, 52] on p "Here you can discover and request to join teams working on meaningful missions …" at bounding box center [411, 50] width 682 height 22
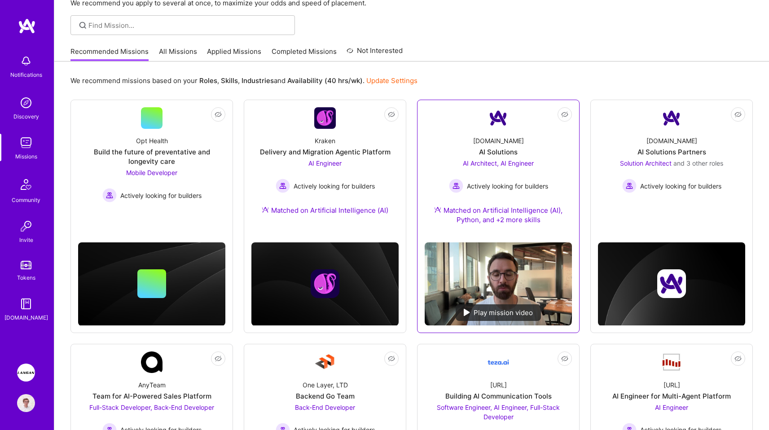
scroll to position [56, 0]
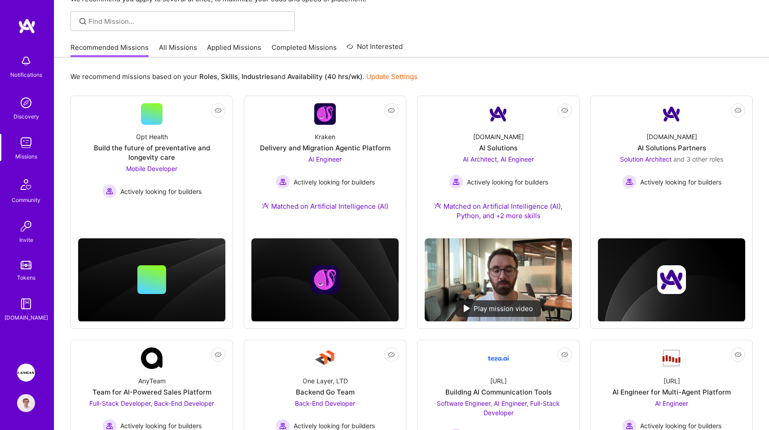
click at [510, 43] on div "Recommended Missions All Missions Applied Missions Completed Missions Not Inter…" at bounding box center [411, 47] width 682 height 19
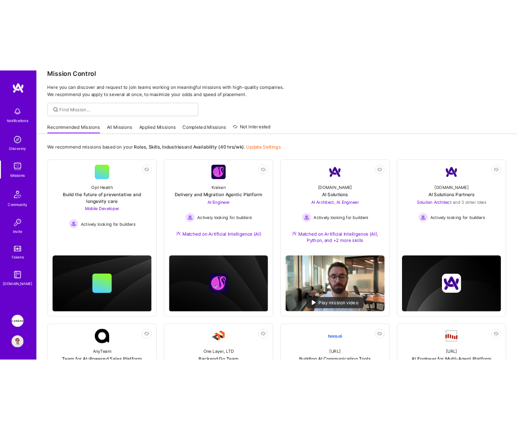
scroll to position [7, 0]
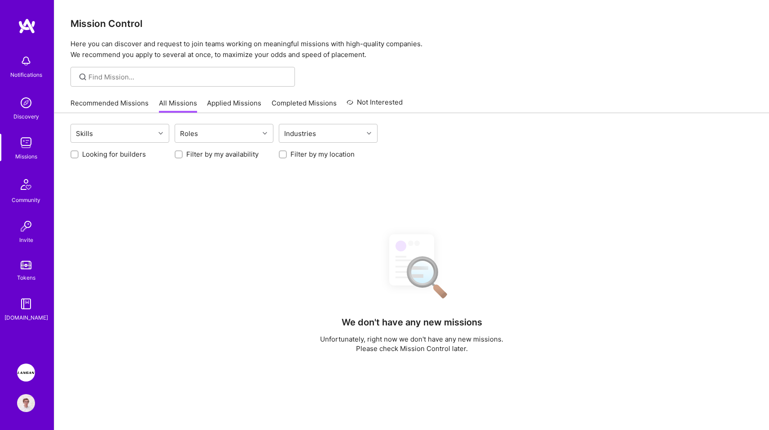
scroll to position [8, 0]
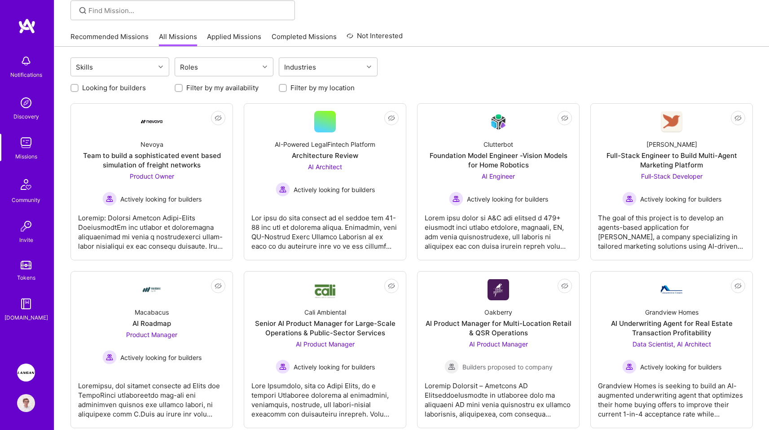
scroll to position [56, 0]
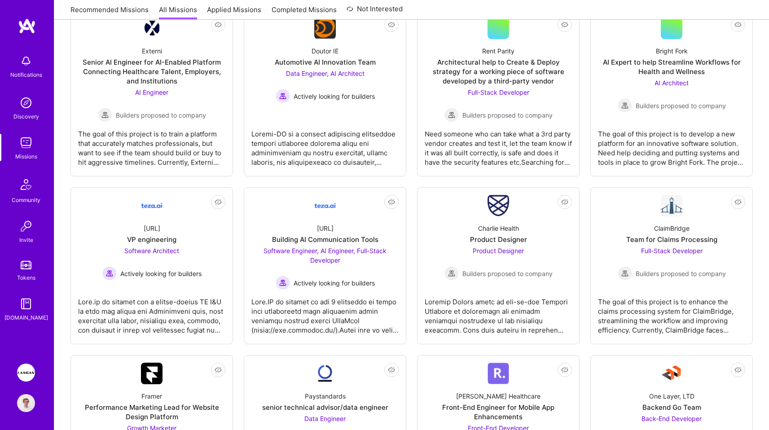
scroll to position [702, 0]
